Goal: Task Accomplishment & Management: Manage account settings

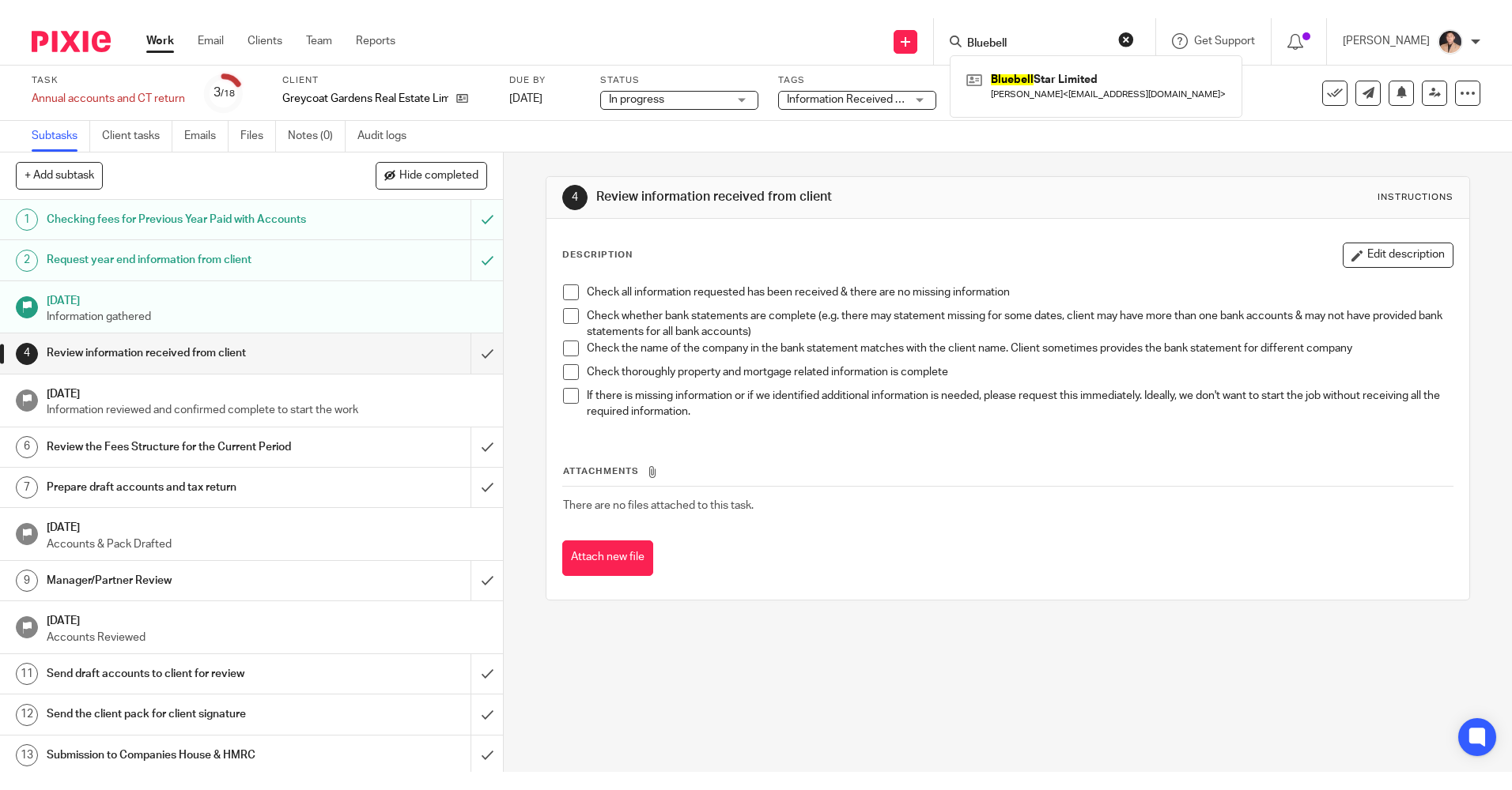
scroll to position [219, 0]
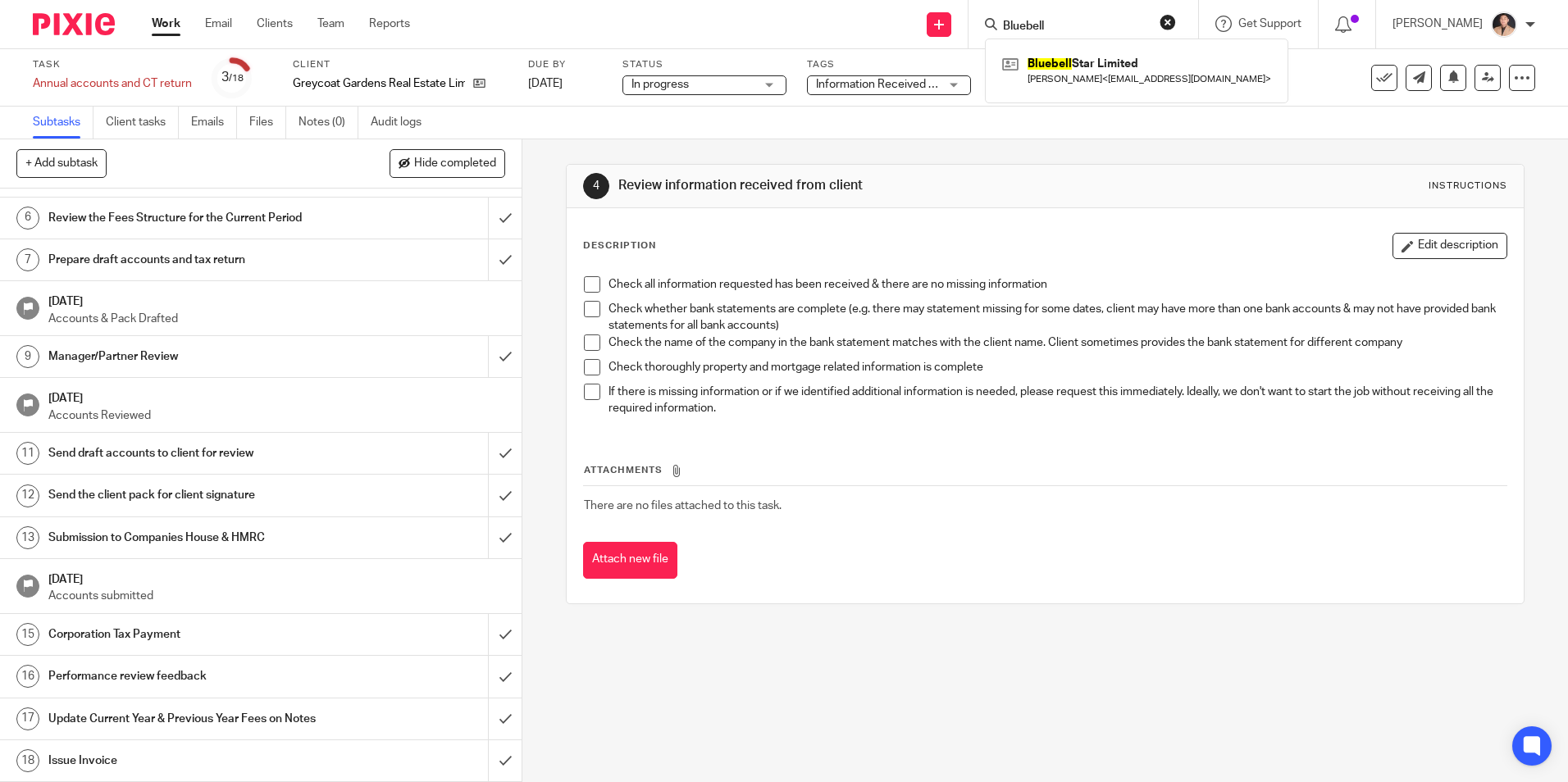
click at [161, 21] on link "Work" at bounding box center [166, 23] width 29 height 16
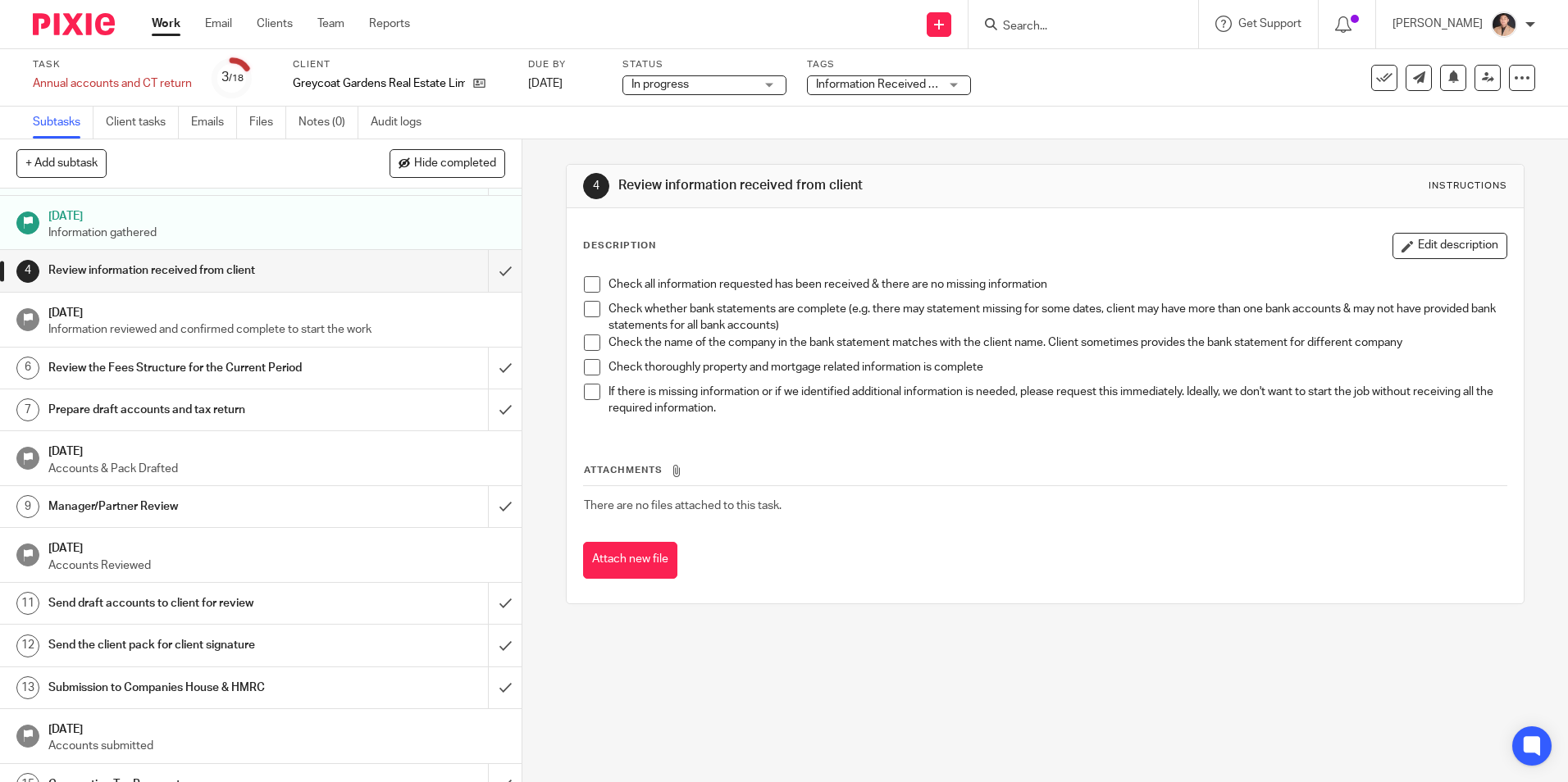
scroll to position [0, 0]
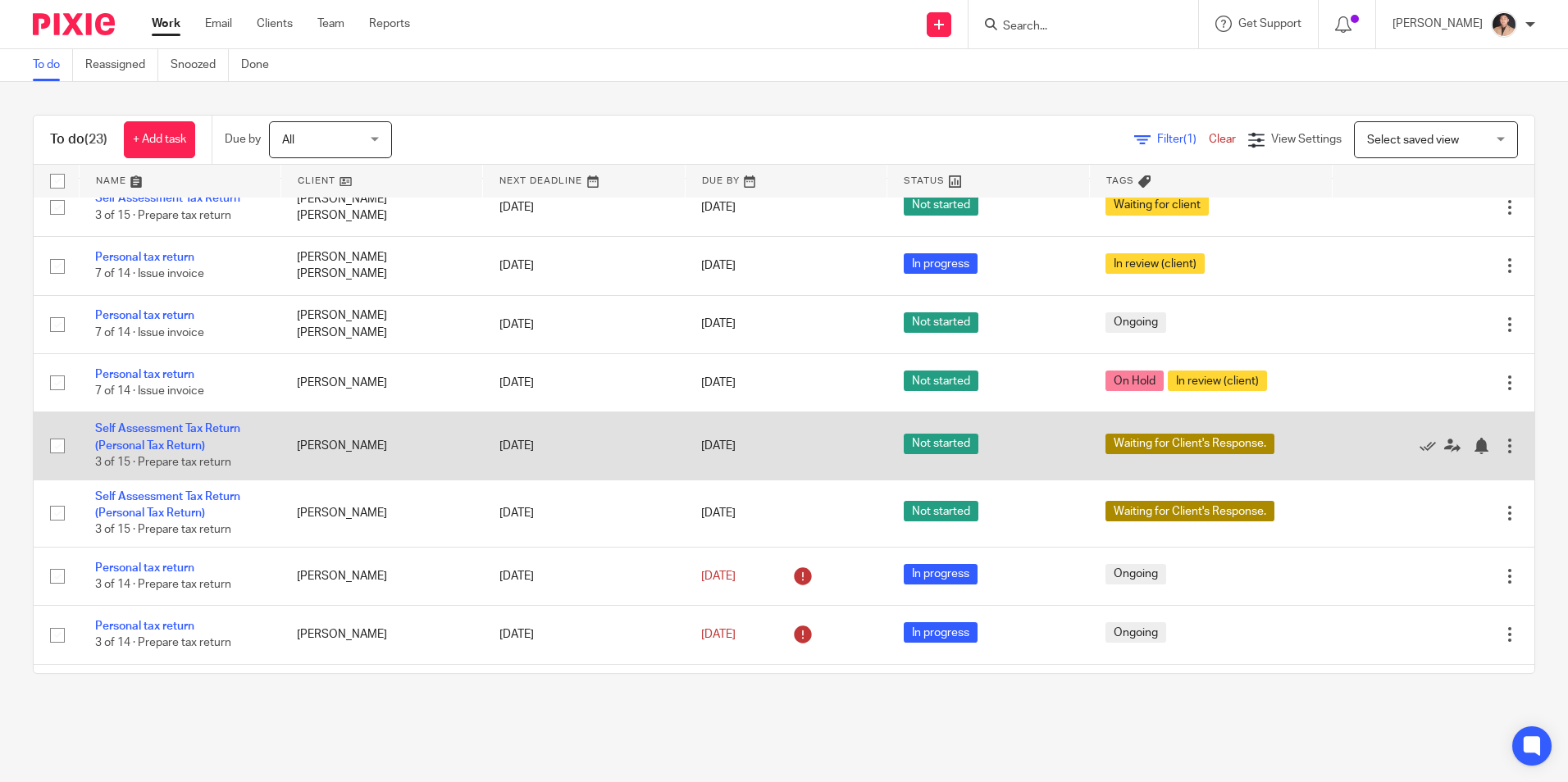
scroll to position [468, 0]
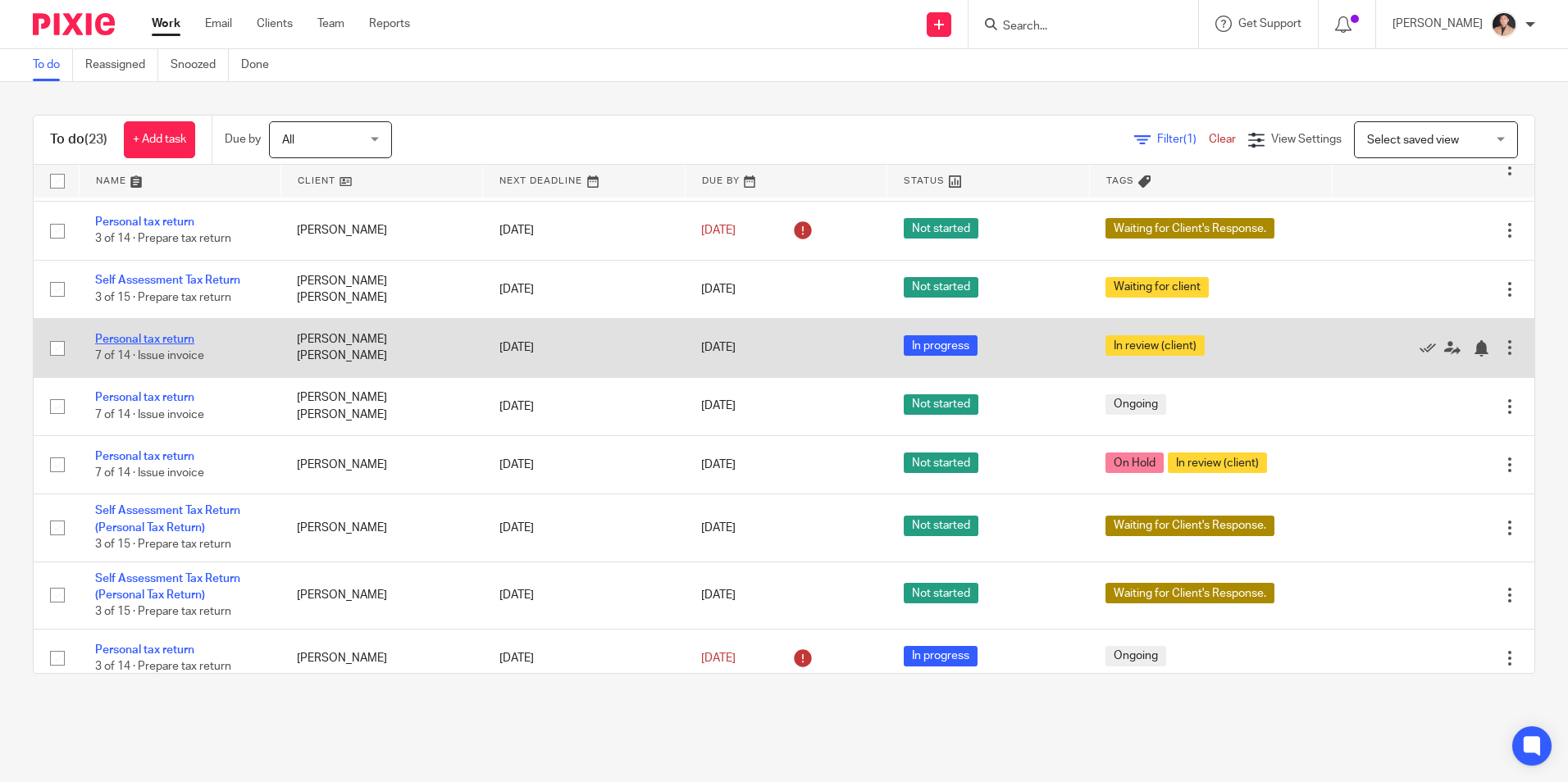
click at [169, 336] on link "Personal tax return" at bounding box center [145, 339] width 99 height 12
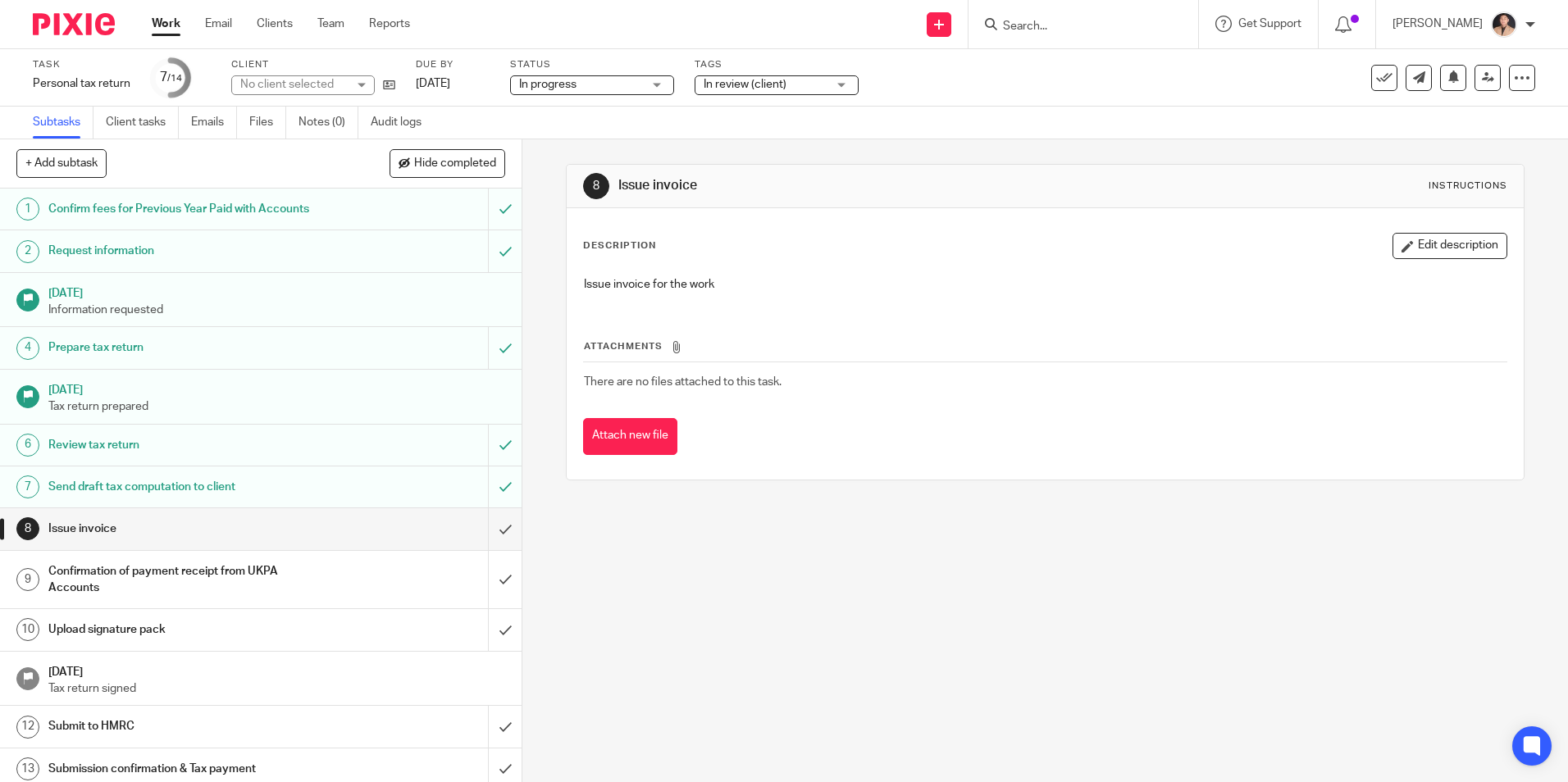
click at [622, 87] on span "In progress" at bounding box center [580, 84] width 123 height 17
click at [758, 88] on span "In review (client)" at bounding box center [745, 84] width 83 height 12
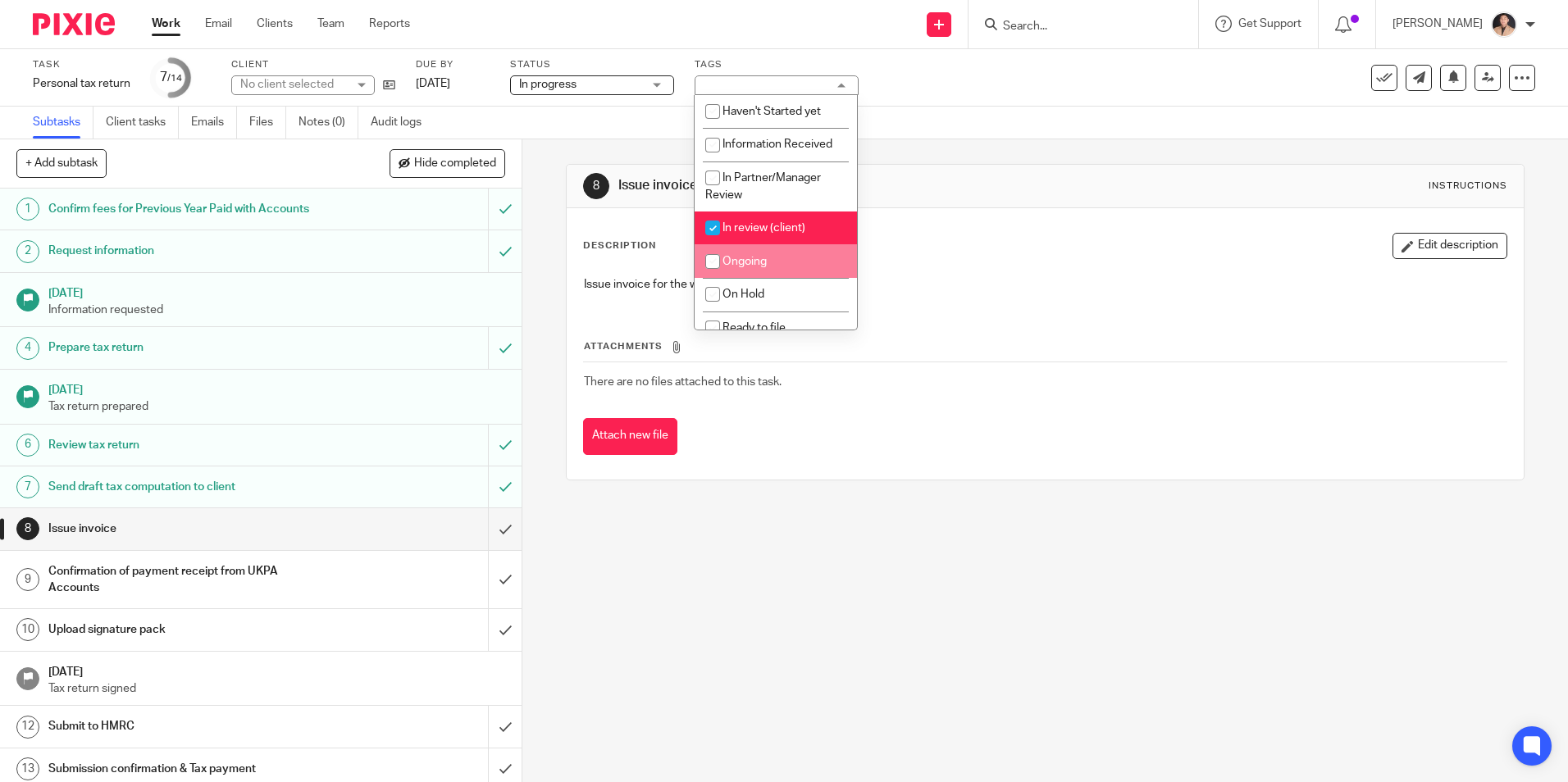
click at [763, 276] on li "Ongoing" at bounding box center [776, 262] width 163 height 34
checkbox input "true"
click at [757, 228] on span "In review (client)" at bounding box center [763, 228] width 83 height 12
checkbox input "false"
click at [928, 537] on div "8 Issue invoice Instructions Description Edit description Issue invoice for the…" at bounding box center [1045, 461] width 1046 height 643
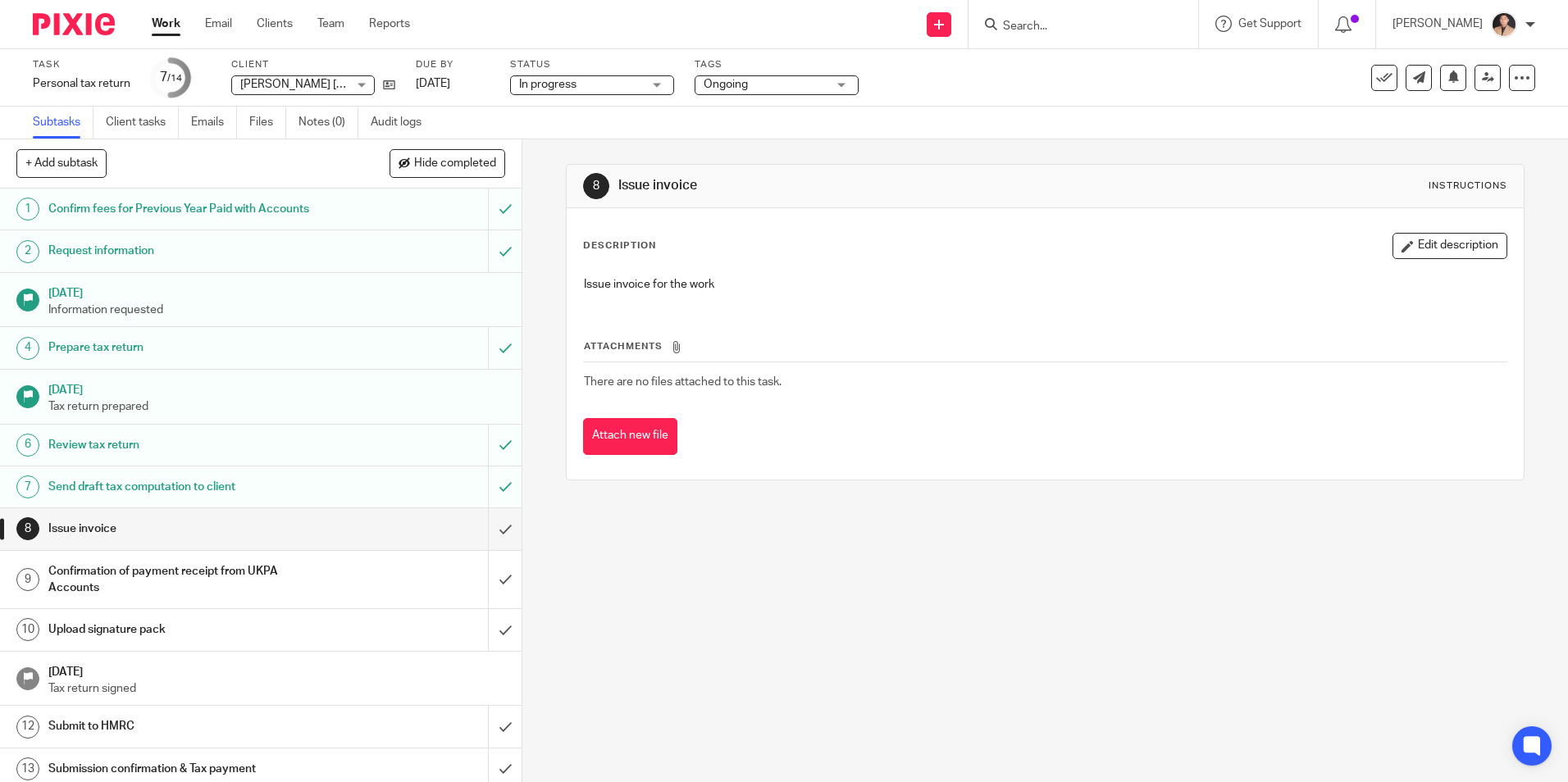
click at [990, 609] on div "8 Issue invoice Instructions Description Edit description Issue invoice for the…" at bounding box center [1045, 461] width 1046 height 643
click at [318, 123] on link "Notes (0)" at bounding box center [328, 122] width 60 height 32
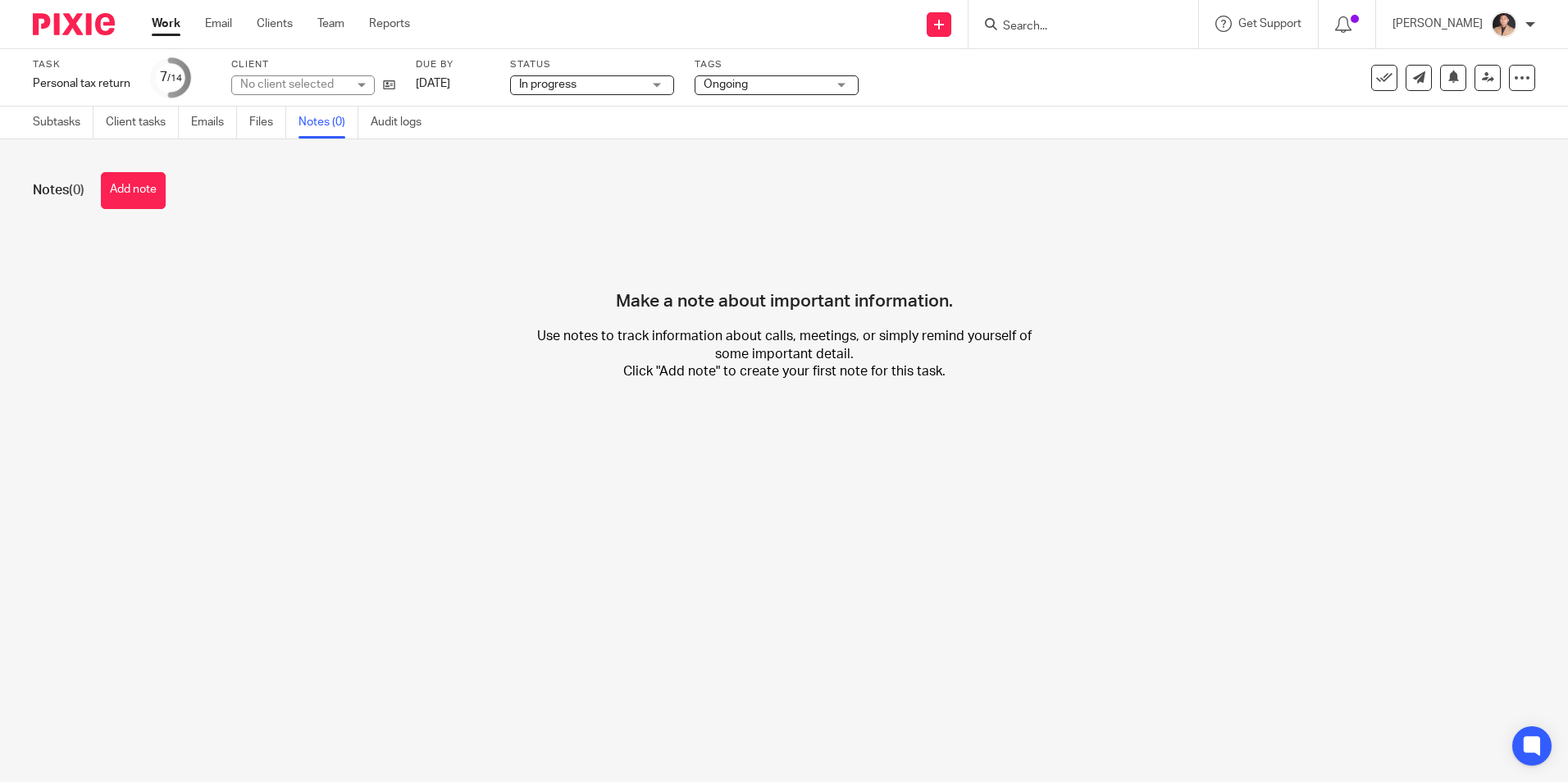
drag, startPoint x: 131, startPoint y: 182, endPoint x: 201, endPoint y: 191, distance: 70.6
click at [130, 182] on button "Add note" at bounding box center [133, 190] width 65 height 37
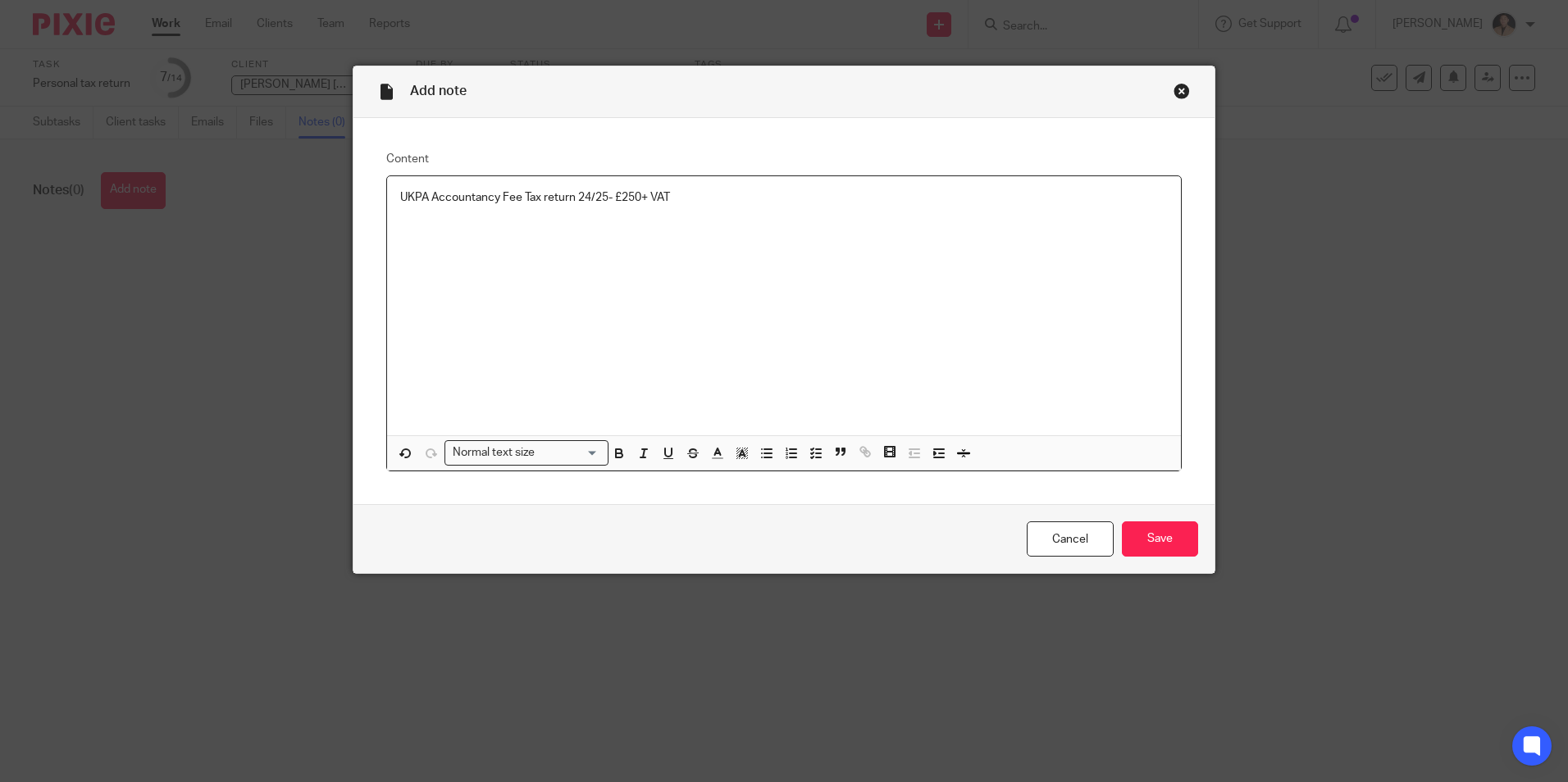
drag, startPoint x: 770, startPoint y: 304, endPoint x: 782, endPoint y: 301, distance: 12.4
click at [770, 304] on div "UKPA Accountancy Fee Tax return 24/25- £250+ VAT" at bounding box center [783, 305] width 794 height 259
click at [1156, 545] on input "Save" at bounding box center [1159, 538] width 76 height 35
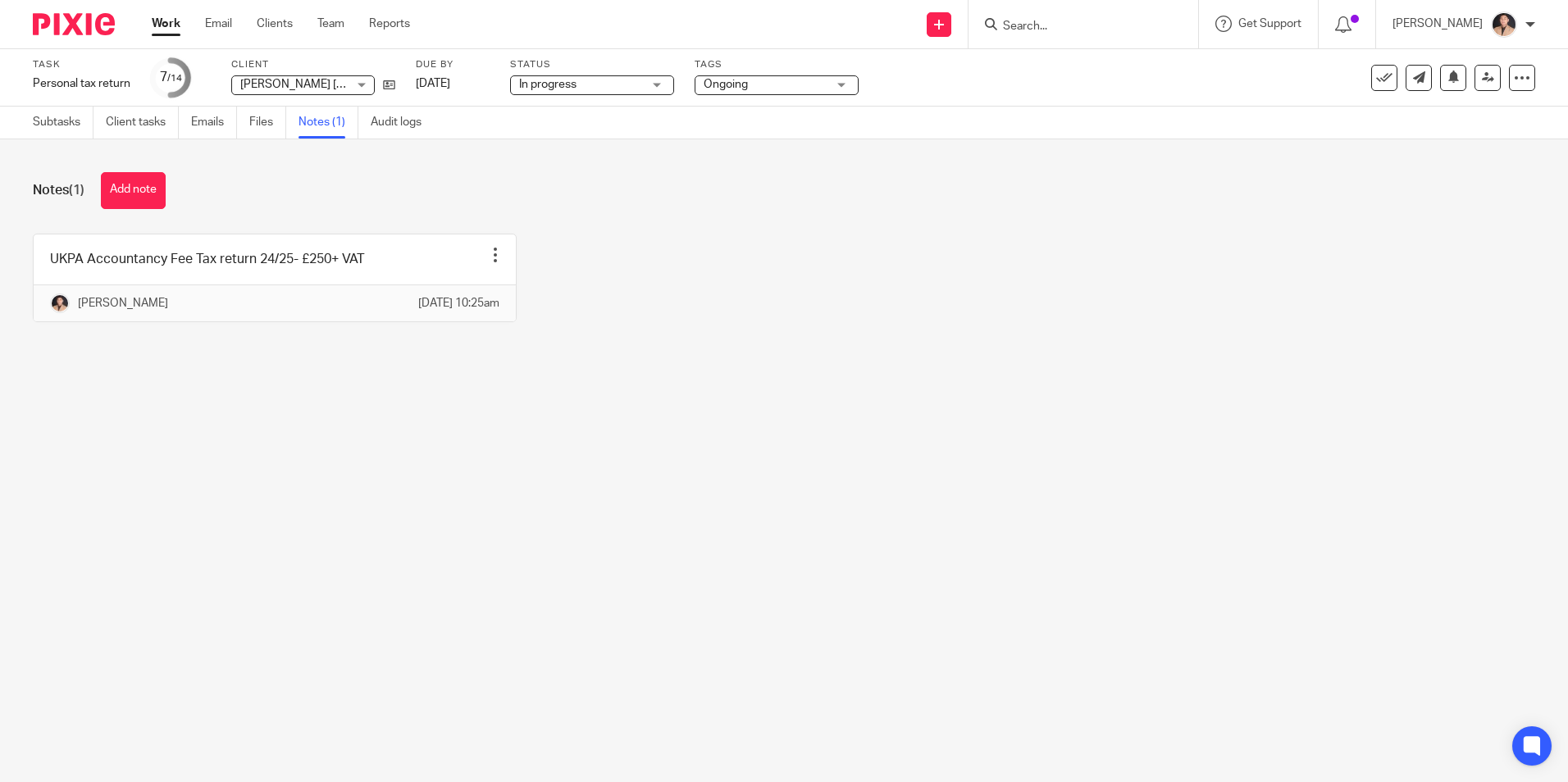
drag, startPoint x: 1455, startPoint y: 78, endPoint x: 1483, endPoint y: 62, distance: 32.2
click at [1455, 78] on div "See template in use Advanced task editor Copy task Make recurring Delete" at bounding box center [1453, 78] width 164 height 26
drag, startPoint x: 1480, startPoint y: 80, endPoint x: 1502, endPoint y: 71, distance: 23.8
click at [1481, 80] on icon at bounding box center [1488, 78] width 13 height 12
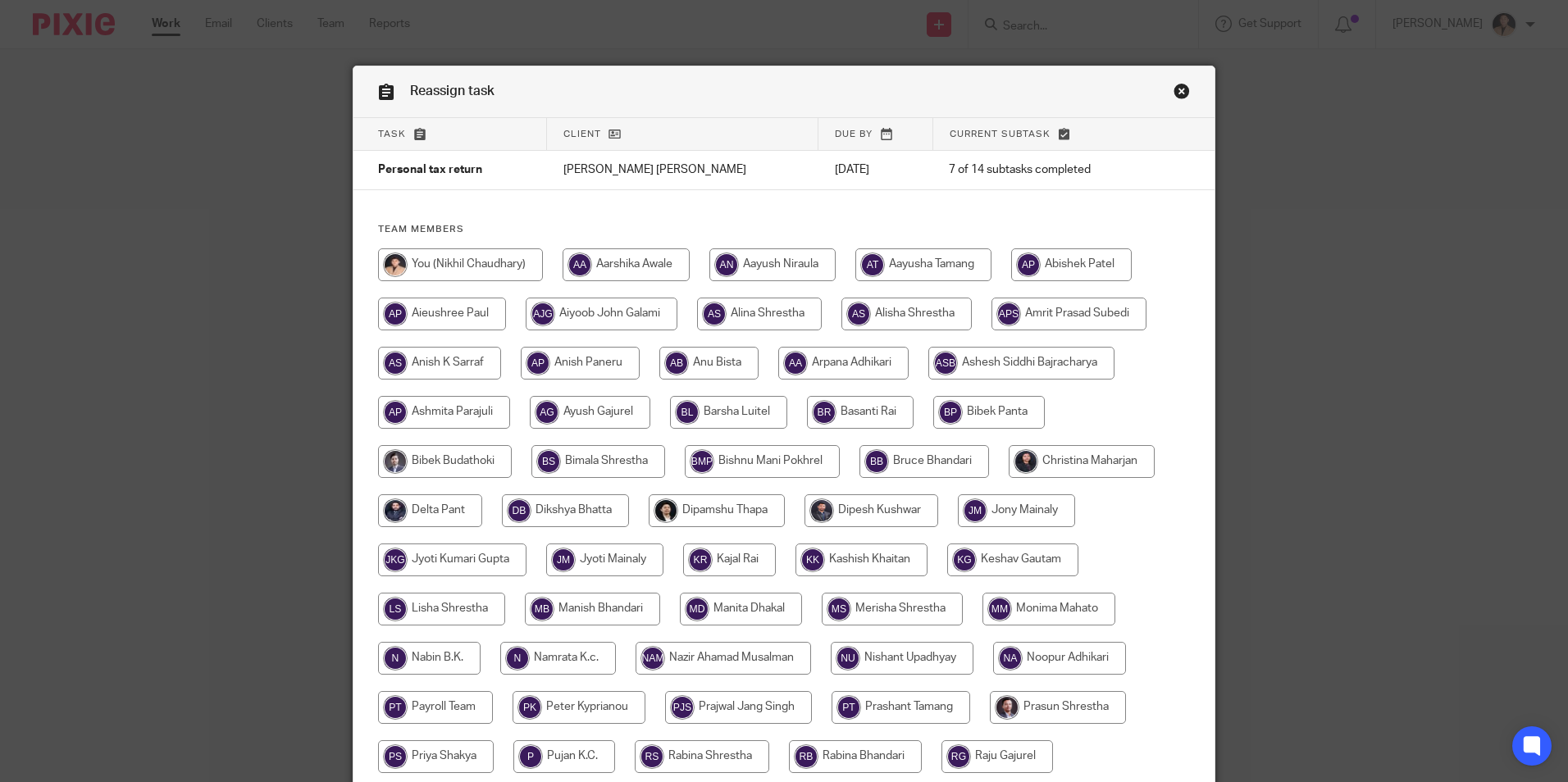
scroll to position [410, 0]
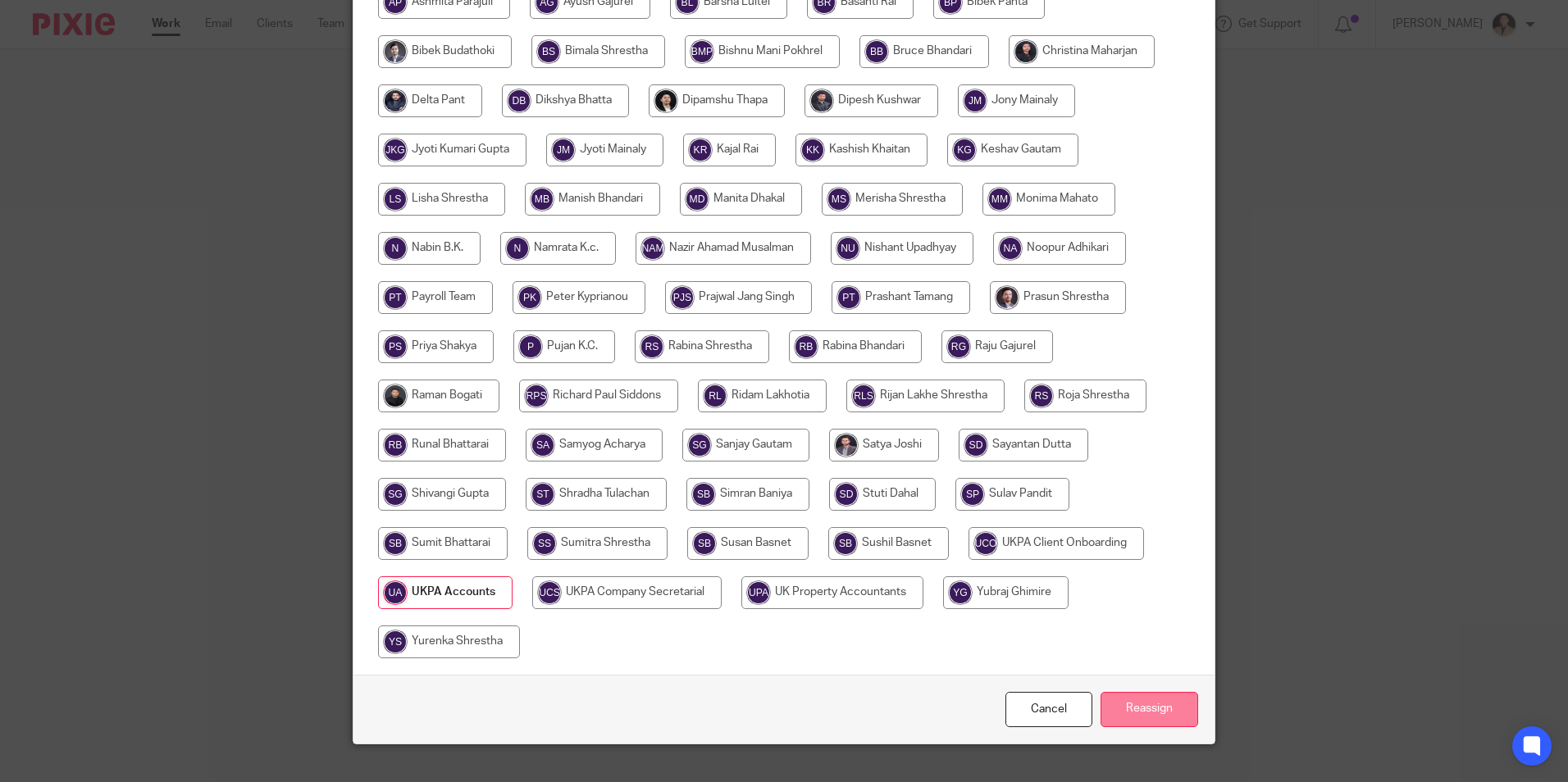
click at [1128, 718] on input "Reassign" at bounding box center [1148, 709] width 97 height 35
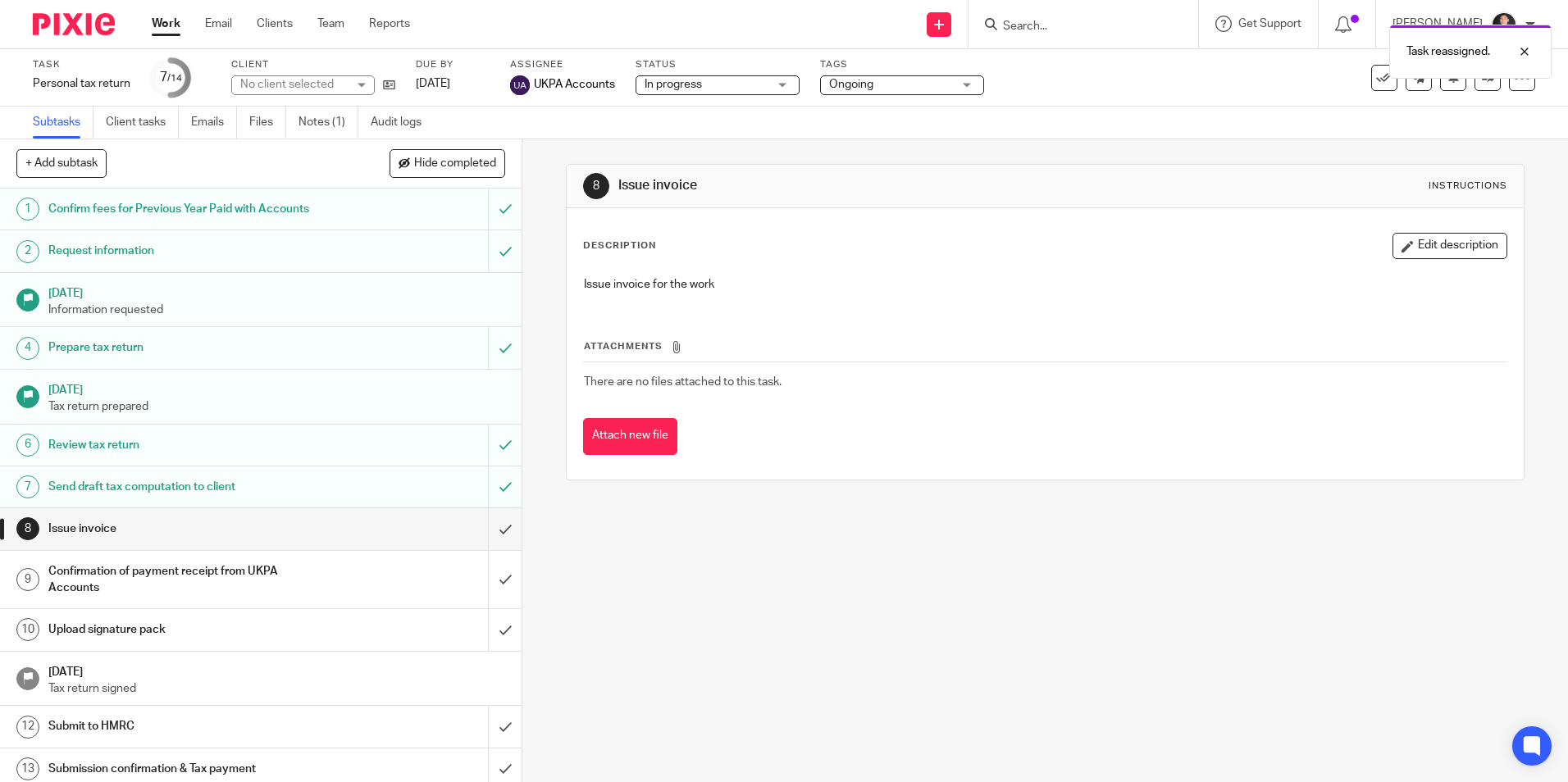
click at [167, 20] on link "Work" at bounding box center [166, 23] width 29 height 16
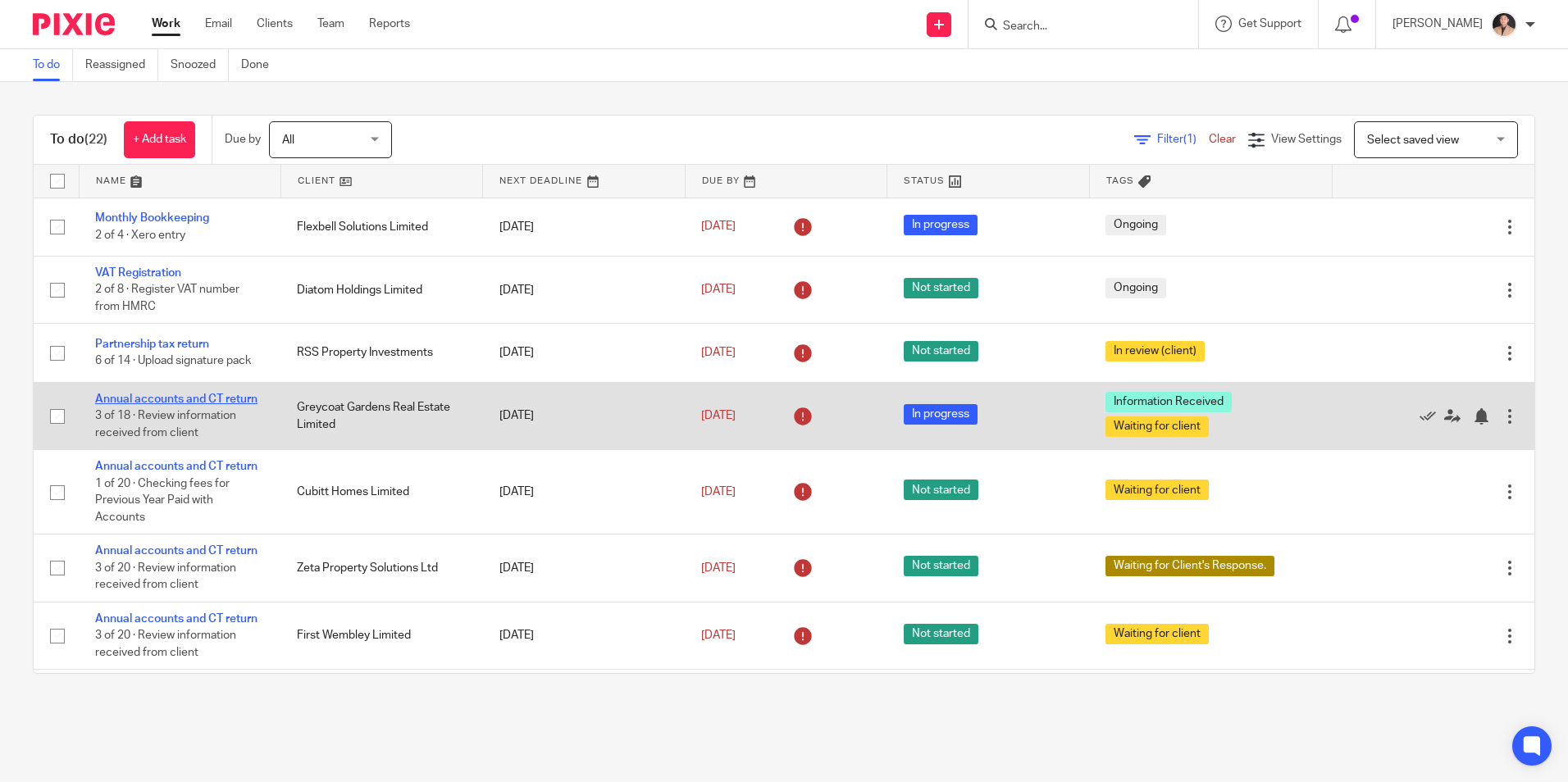
click at [150, 395] on link "Annual accounts and CT return" at bounding box center [177, 399] width 163 height 12
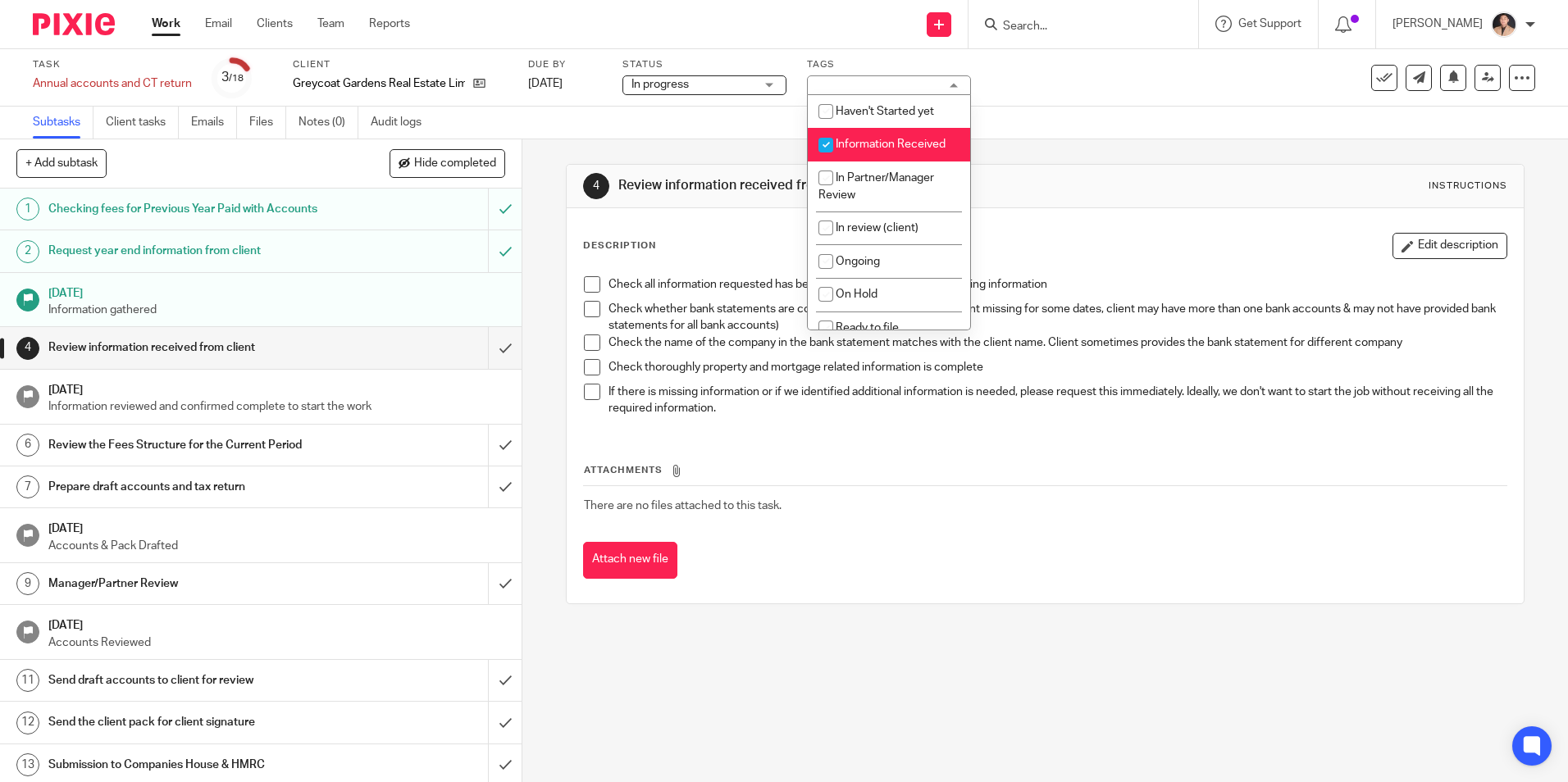
click at [888, 140] on span "Information Received" at bounding box center [890, 144] width 110 height 12
checkbox input "false"
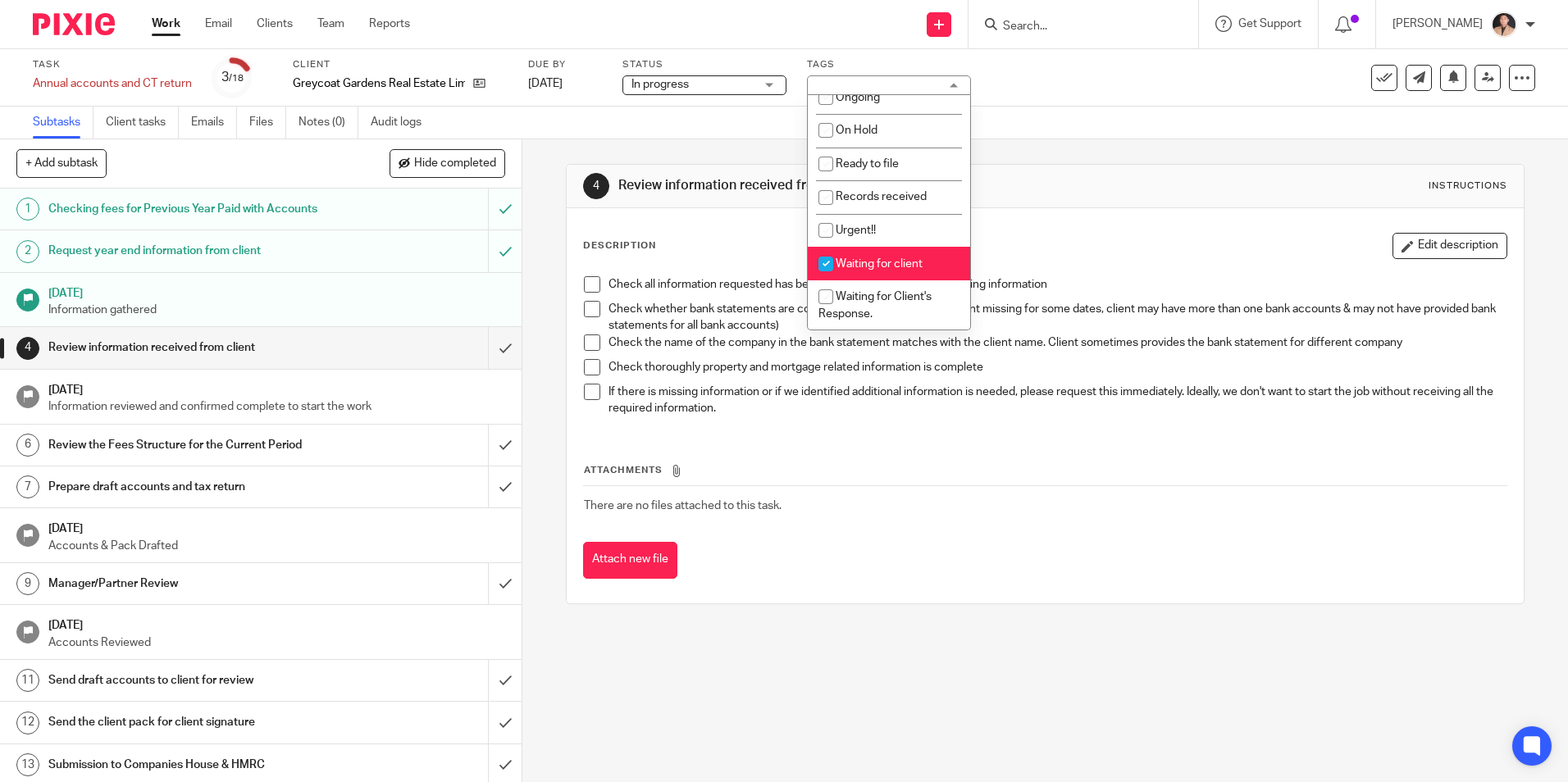
drag, startPoint x: 875, startPoint y: 254, endPoint x: 878, endPoint y: 263, distance: 9.5
click at [875, 254] on li "Waiting for client" at bounding box center [889, 263] width 163 height 34
checkbox input "false"
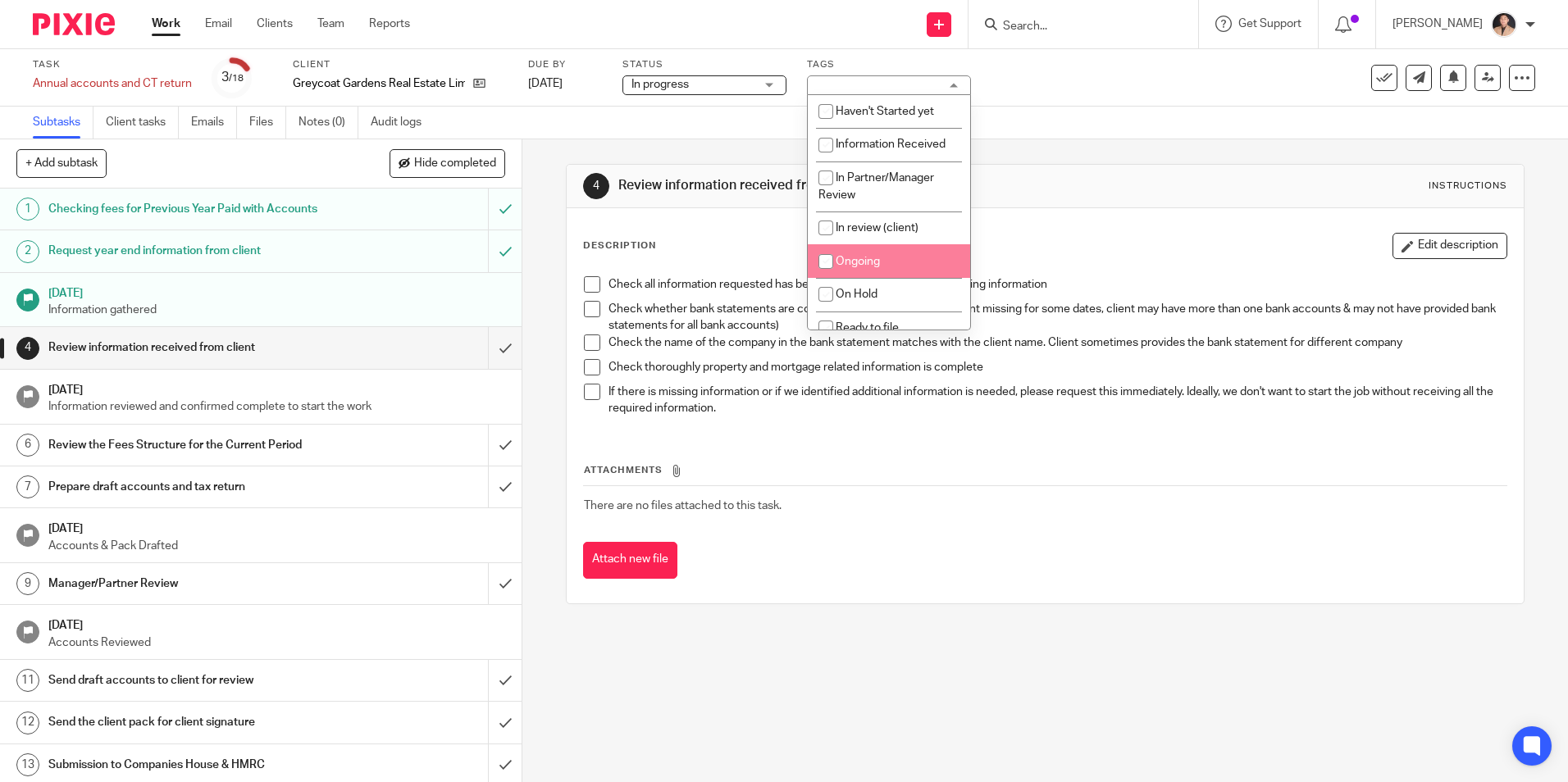
click at [876, 254] on li "Ongoing" at bounding box center [889, 262] width 163 height 34
checkbox input "true"
click at [1097, 155] on div "4 Review information received from client Instructions Description Edit descrip…" at bounding box center [1045, 384] width 958 height 489
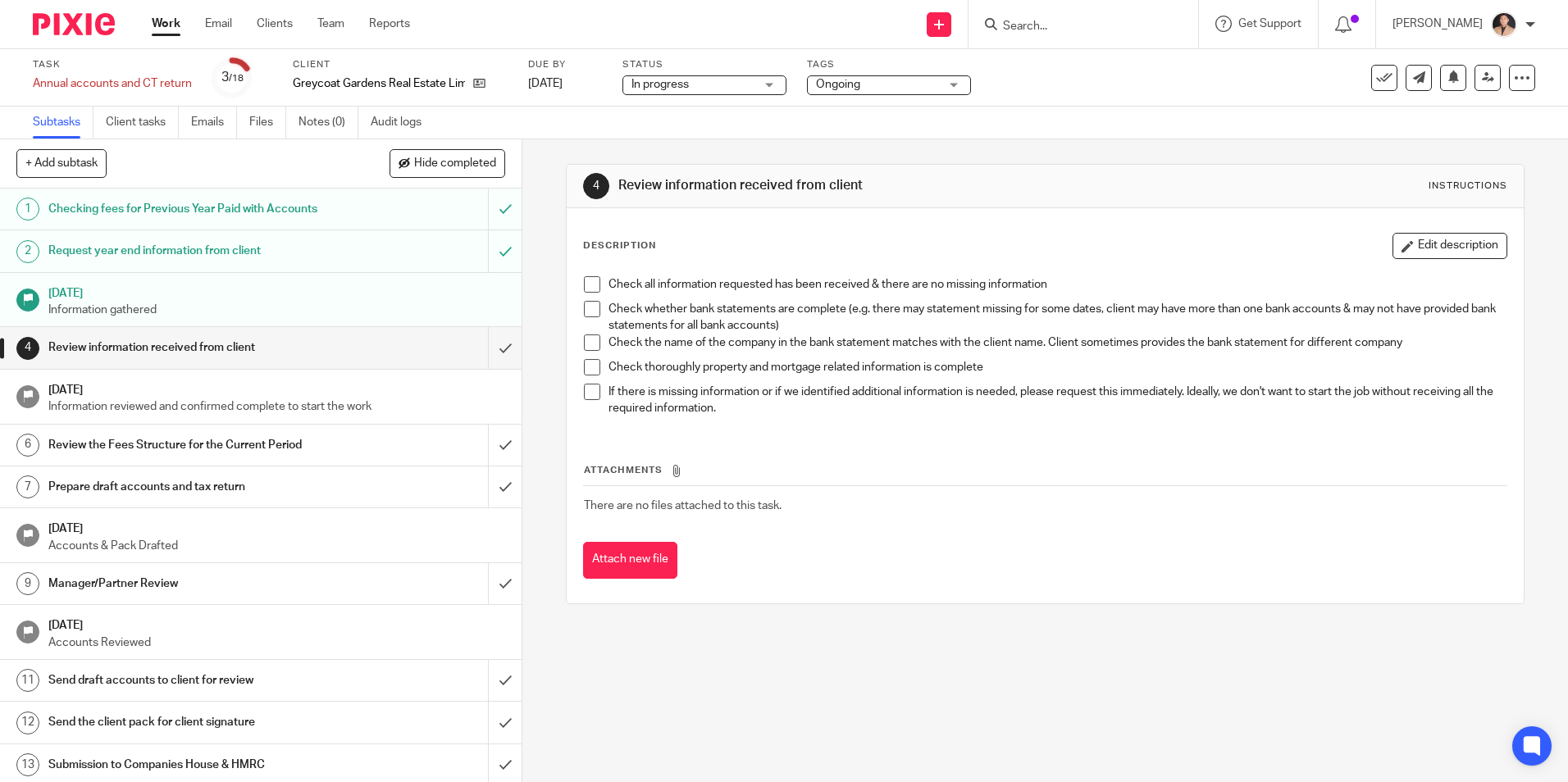
click at [188, 30] on ul "Work Email Clients Team Reports" at bounding box center [293, 23] width 283 height 16
click at [171, 24] on link "Work" at bounding box center [166, 23] width 29 height 16
